Goal: Find specific page/section: Find specific page/section

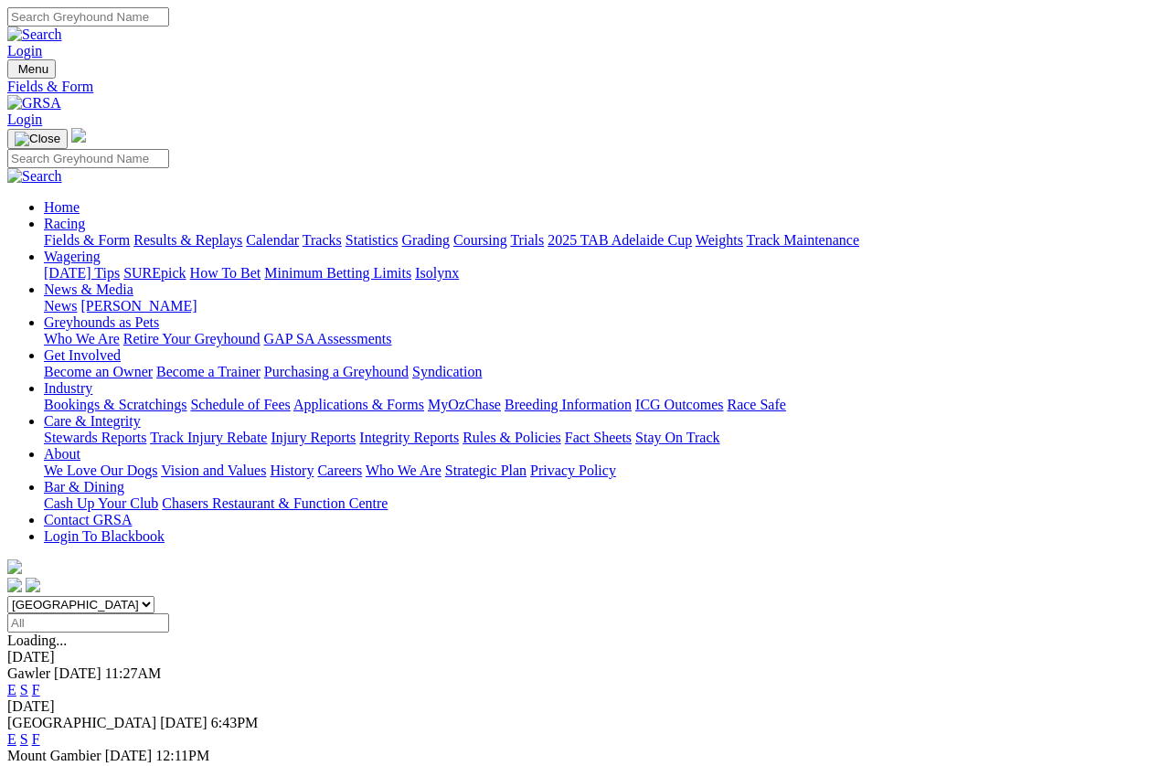
click at [16, 764] on link "E" at bounding box center [11, 772] width 9 height 16
click at [40, 764] on link "F" at bounding box center [36, 772] width 8 height 16
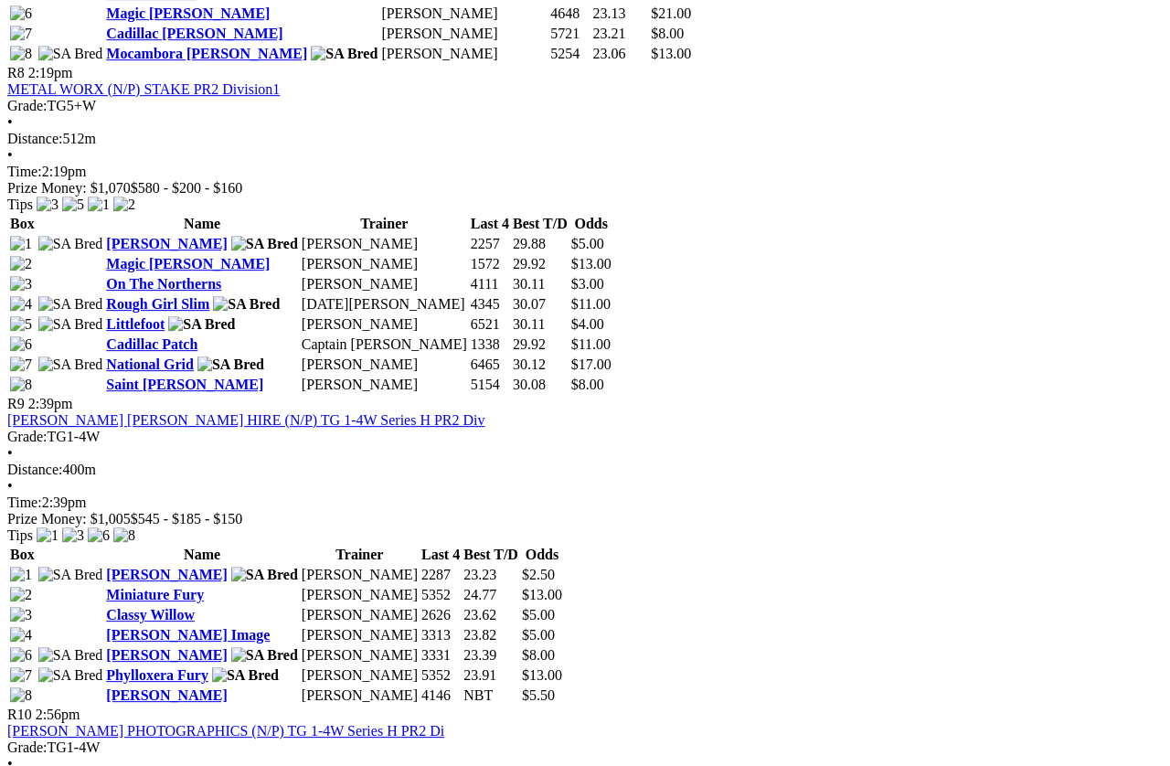
scroll to position [2083, 0]
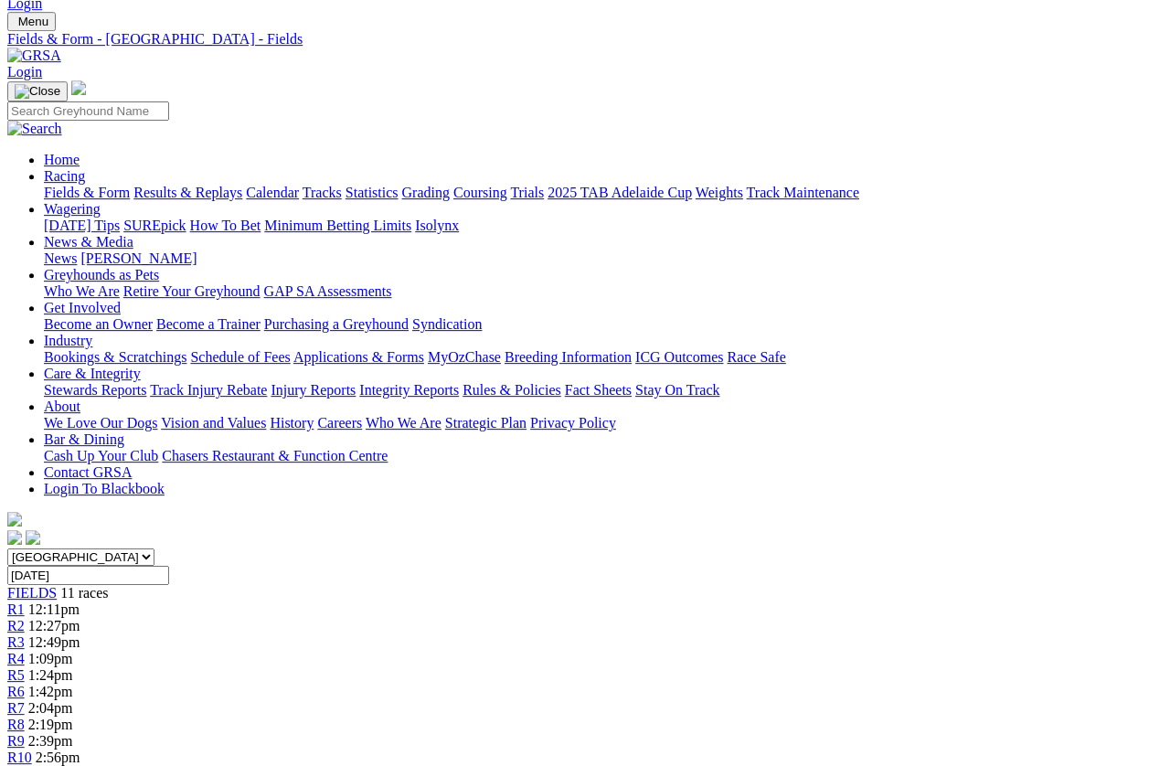
scroll to position [0, 0]
